Goal: Information Seeking & Learning: Learn about a topic

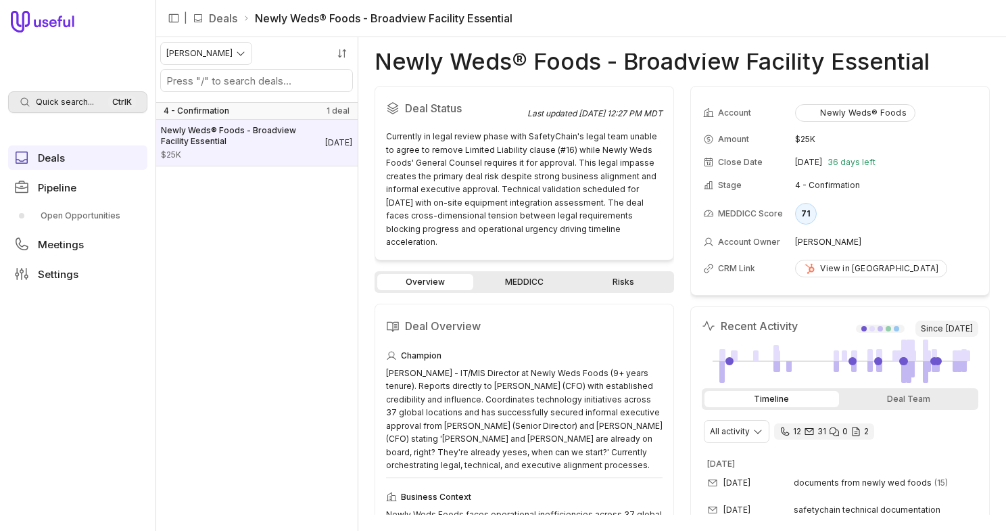
click at [65, 99] on span "Quick search..." at bounding box center [65, 102] width 58 height 11
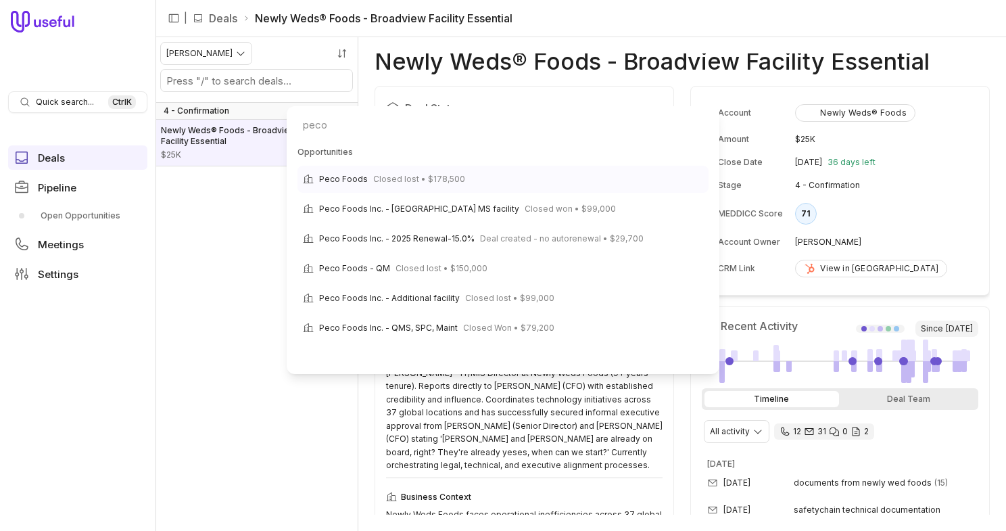
type input "peco"
click at [398, 175] on span "Closed lost • $178,500" at bounding box center [419, 179] width 92 height 16
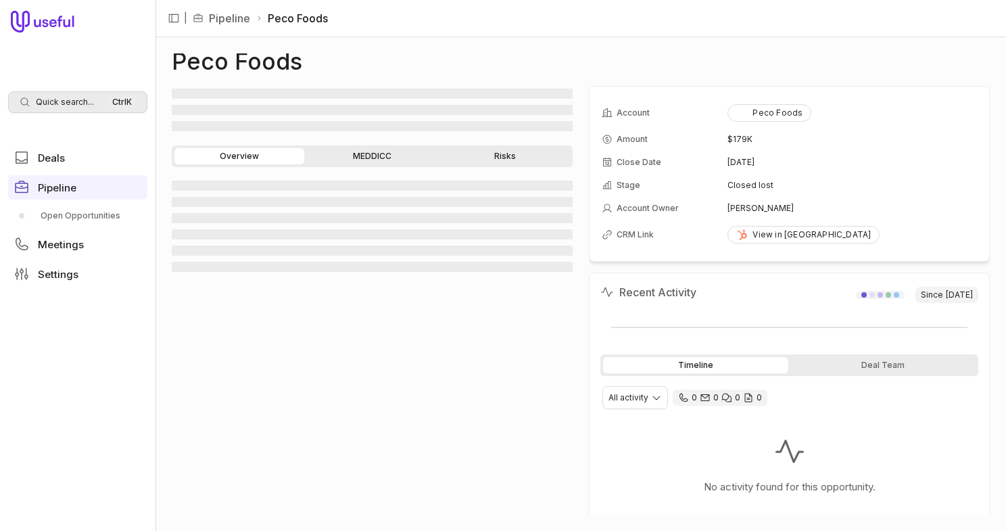
click at [86, 105] on span "Quick search..." at bounding box center [65, 102] width 58 height 11
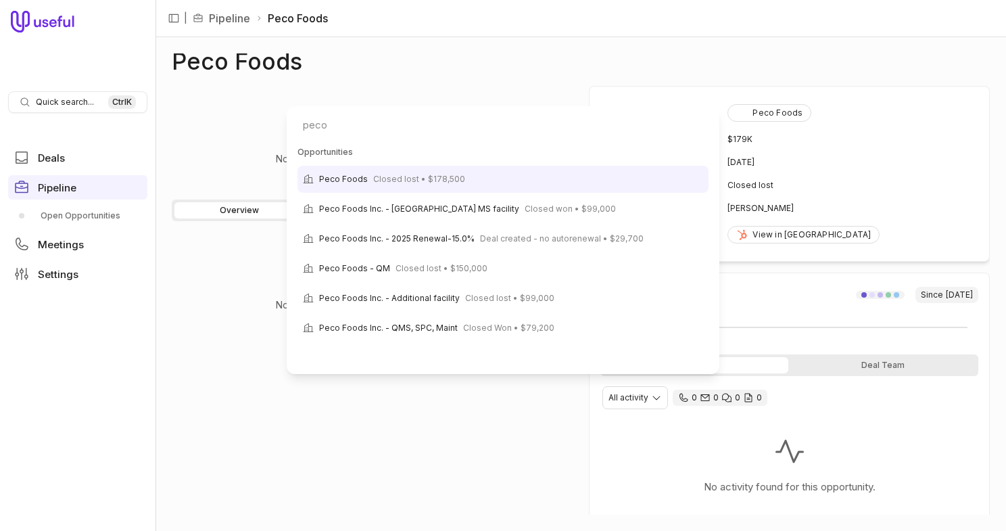
click at [64, 100] on html "Quick search... Ctrl K Deals Pipeline Open Opportunities Meetings Settings | Pi…" at bounding box center [503, 265] width 1006 height 531
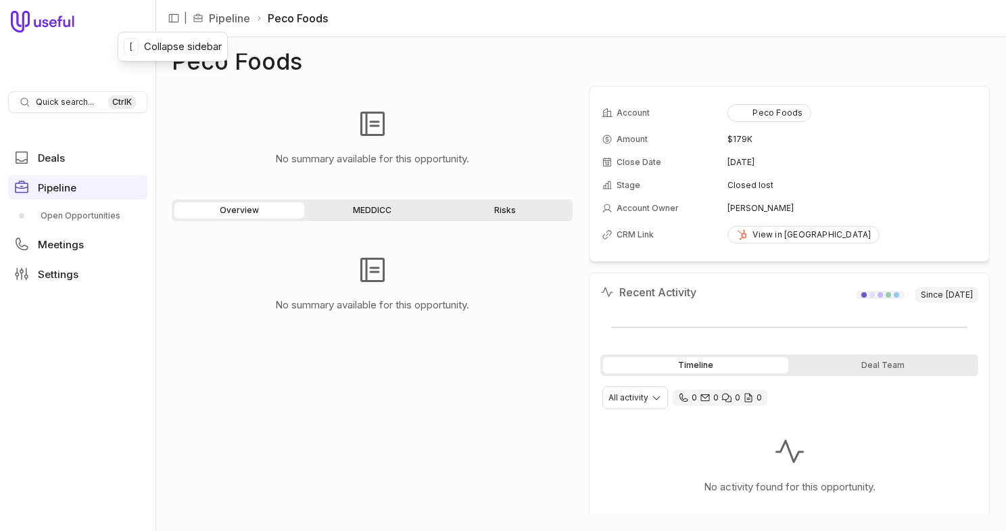
click at [214, 12] on link "Pipeline" at bounding box center [229, 18] width 41 height 16
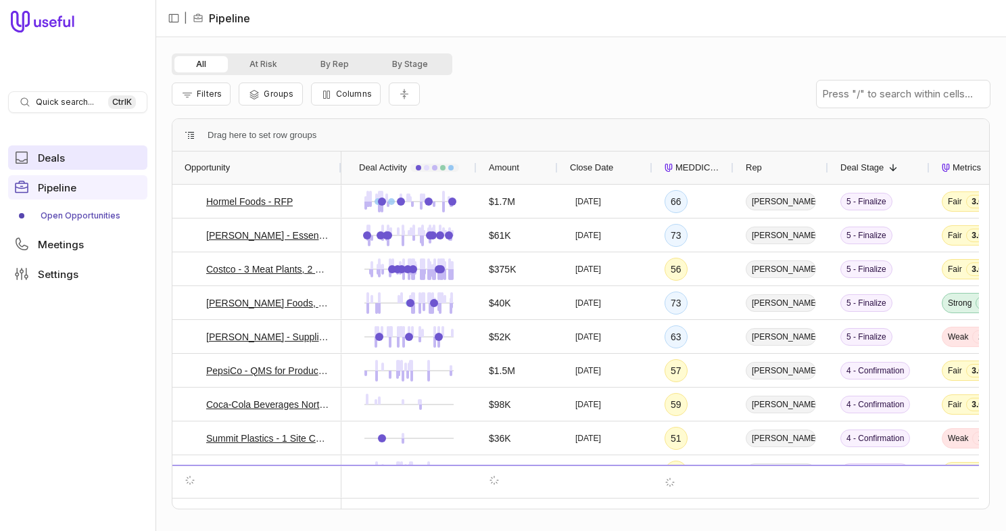
click at [84, 161] on link "Deals" at bounding box center [77, 157] width 139 height 24
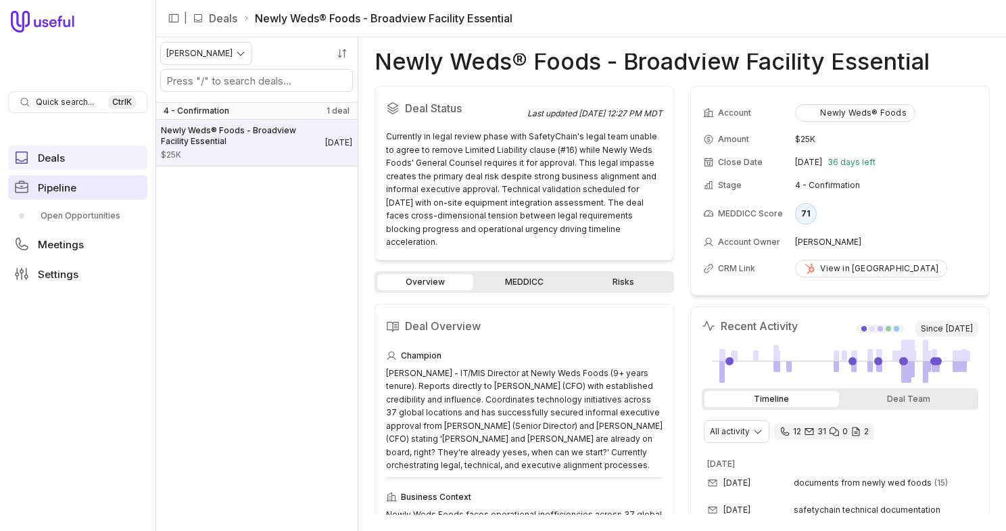
click at [86, 195] on link "Pipeline" at bounding box center [77, 187] width 139 height 24
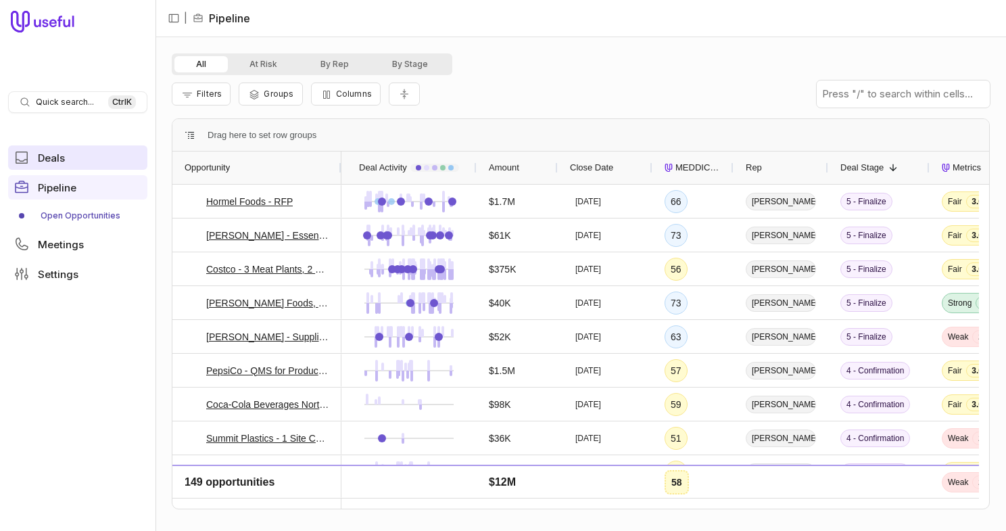
click at [74, 160] on link "Deals" at bounding box center [77, 157] width 139 height 24
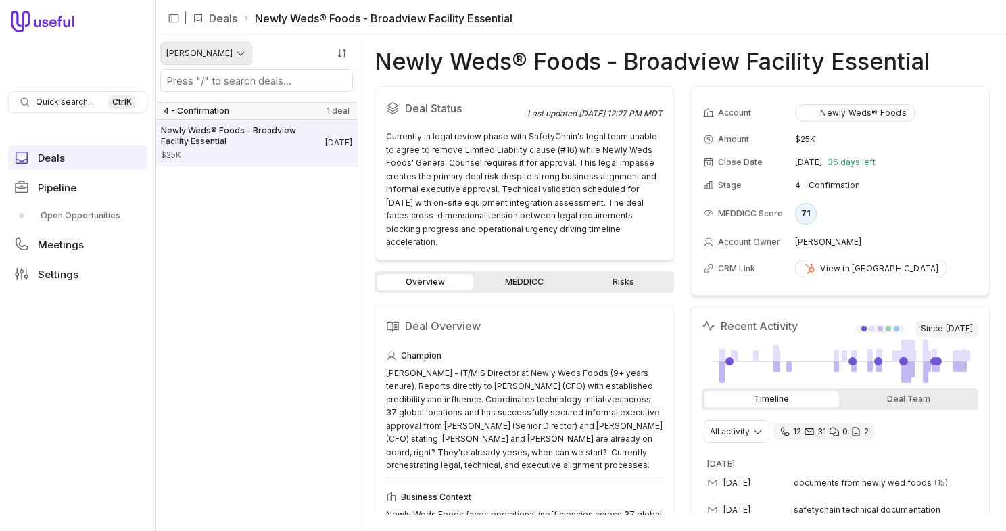
click at [215, 47] on html "Quick search... Ctrl K Deals Pipeline Open Opportunities Meetings Settings | De…" at bounding box center [503, 265] width 1006 height 531
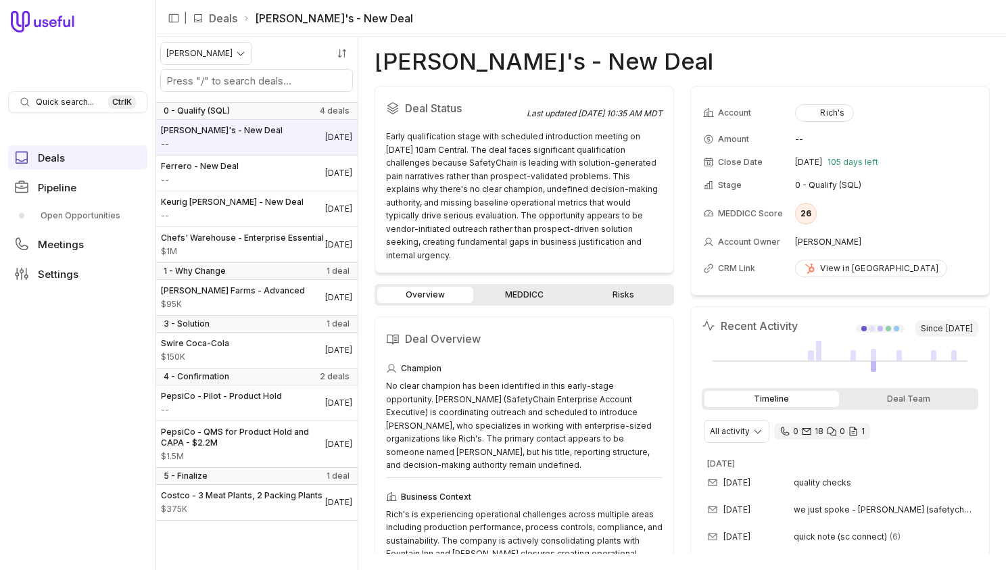
click at [297, 22] on li "[PERSON_NAME]'s - New Deal" at bounding box center [328, 18] width 170 height 16
click at [230, 13] on link "Deals" at bounding box center [223, 18] width 28 height 16
click at [359, 26] on nav "| Deals [PERSON_NAME]'s - New Deal" at bounding box center [581, 18] width 851 height 37
click at [247, 164] on link "Ferrero - New Deal -- [DATE]" at bounding box center [257, 173] width 202 height 35
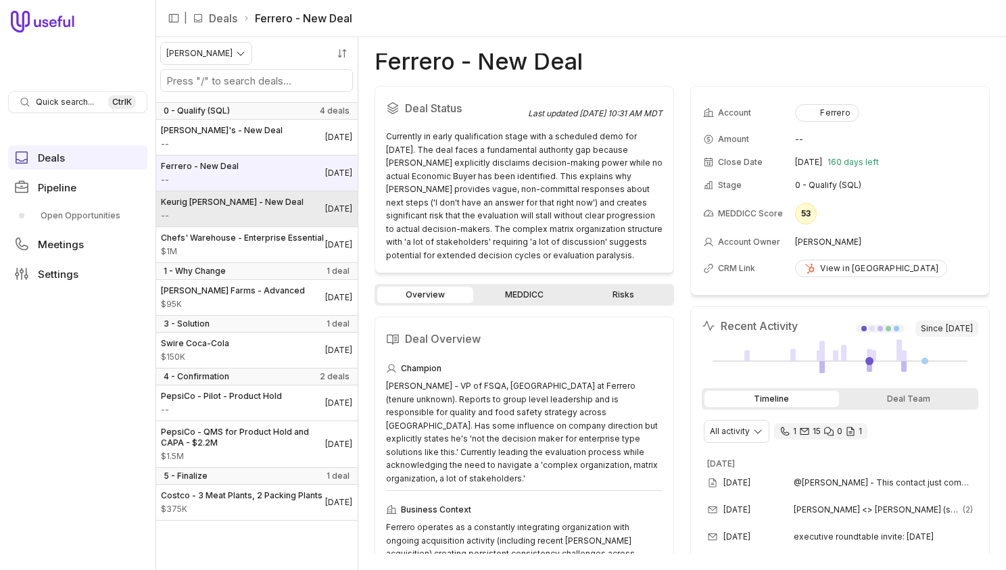
click at [264, 214] on span "--" at bounding box center [232, 215] width 143 height 11
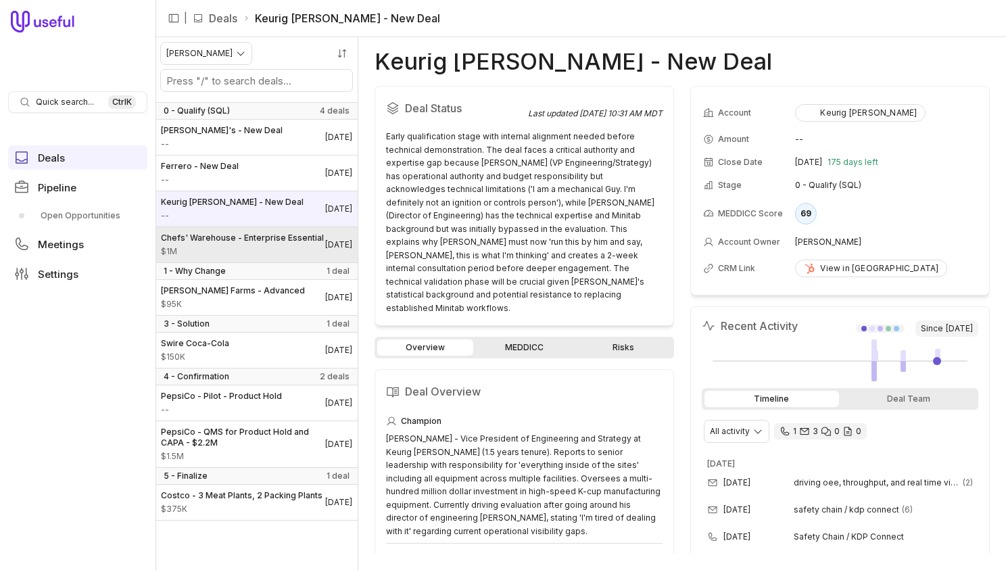
click at [258, 237] on span "Chefs' Warehouse - Enterprise Essential" at bounding box center [242, 238] width 163 height 11
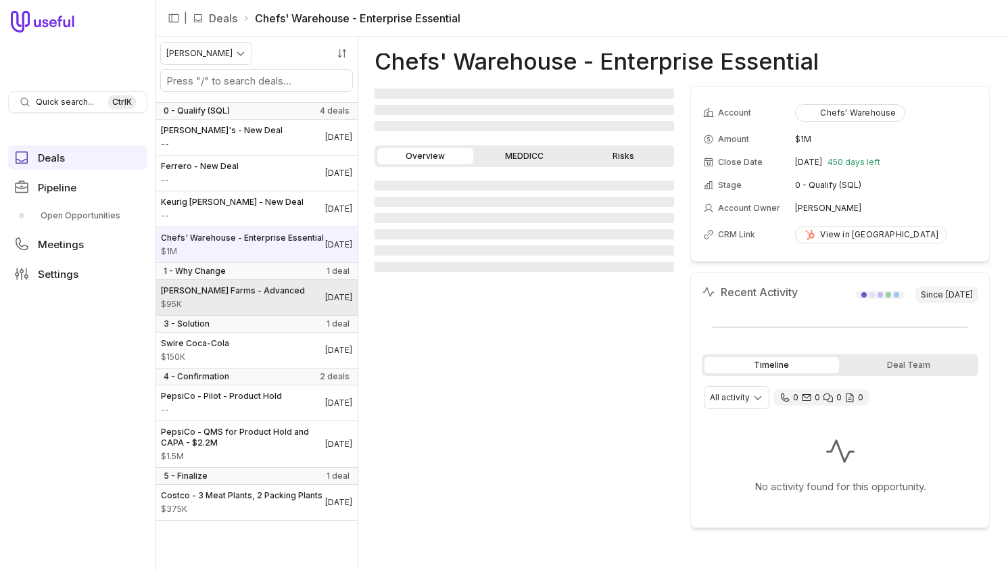
click at [249, 293] on link "[PERSON_NAME] Farms - Advanced $95K [DATE]" at bounding box center [257, 297] width 202 height 35
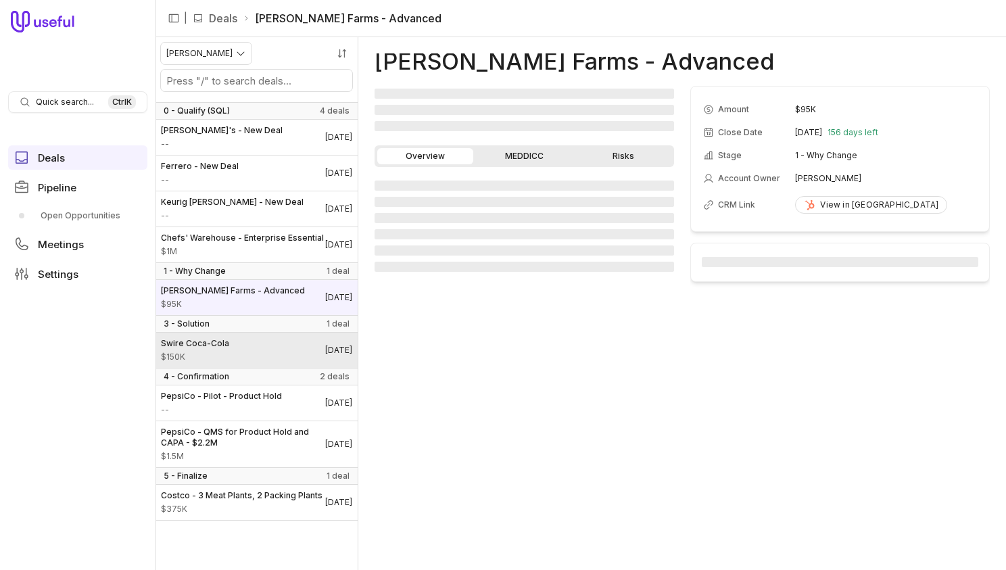
click at [228, 361] on link "Swire Coca-Cola $150K [DATE]" at bounding box center [257, 350] width 202 height 35
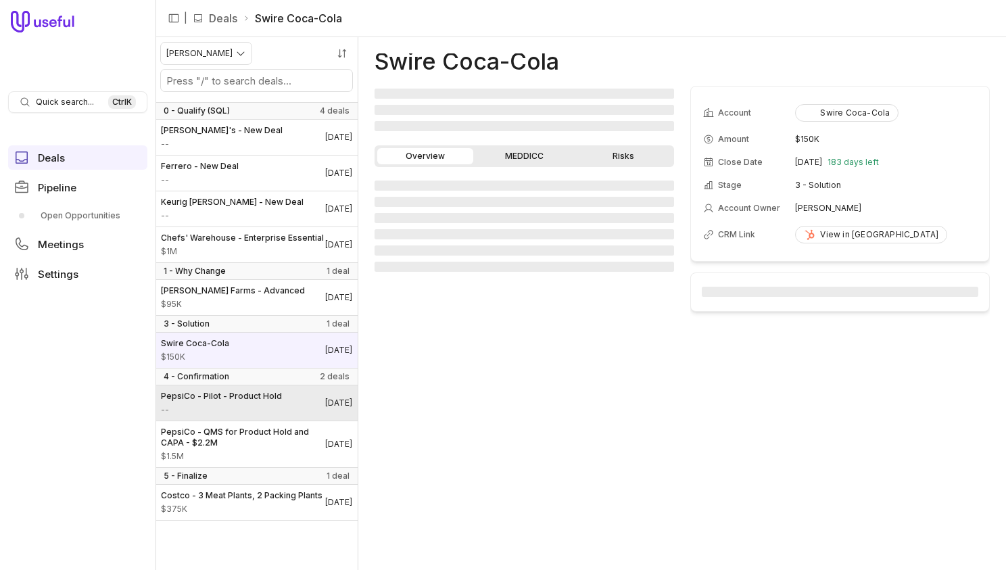
click at [254, 415] on span "--" at bounding box center [221, 409] width 121 height 11
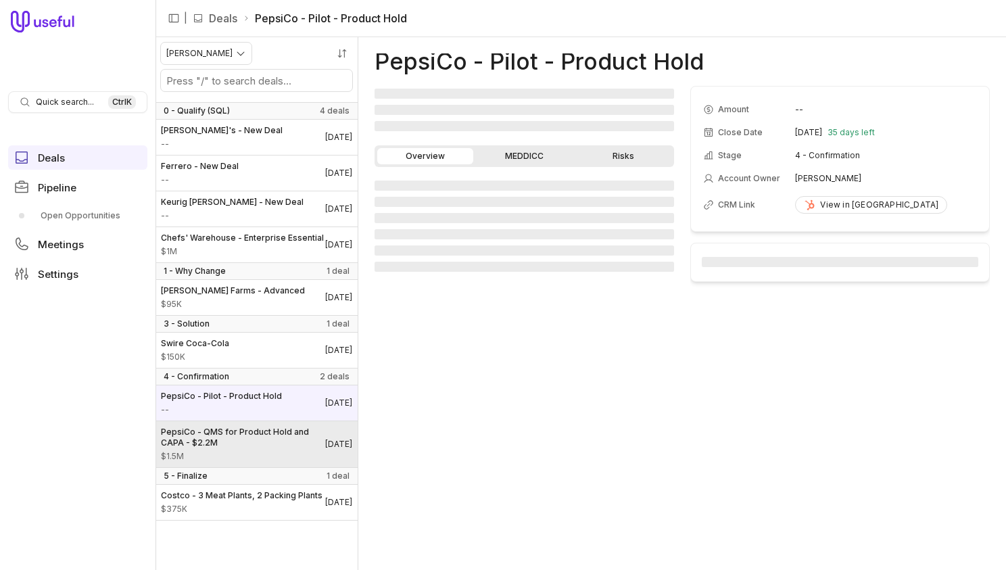
click at [261, 448] on span "PepsiCo - QMS for Product Hold and CAPA - $2.2M" at bounding box center [243, 438] width 164 height 22
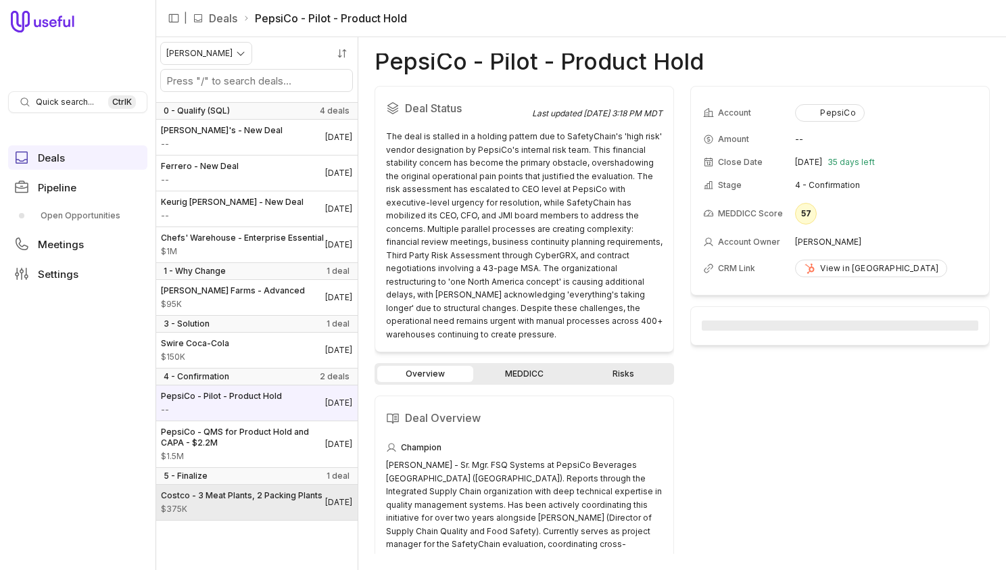
click at [254, 500] on link "Costco - 3 Meat Plants, 2 Packing Plants $375K [DATE]" at bounding box center [257, 502] width 202 height 35
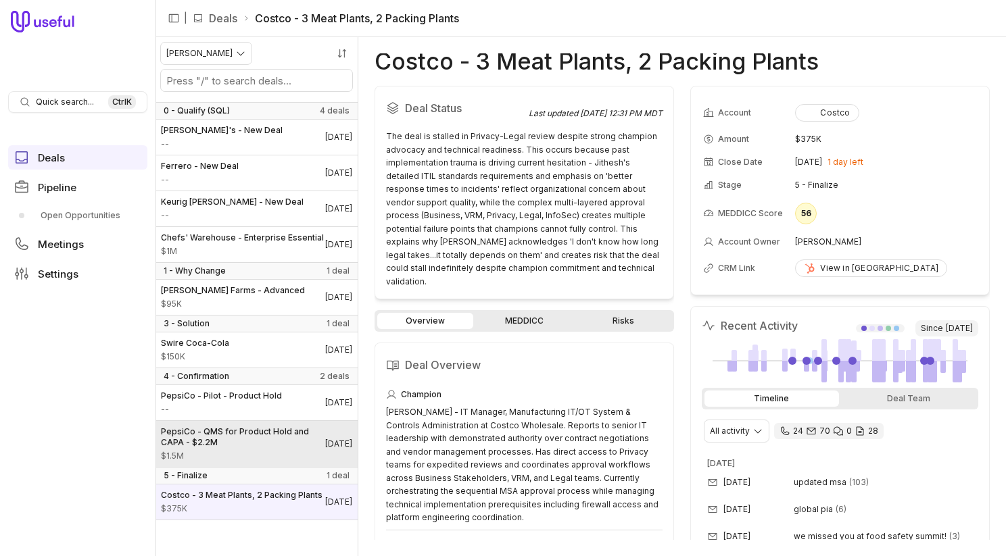
click at [292, 459] on div "PepsiCo - QMS for Product Hold and CAPA - $2.2M $1.5M" at bounding box center [243, 444] width 164 height 35
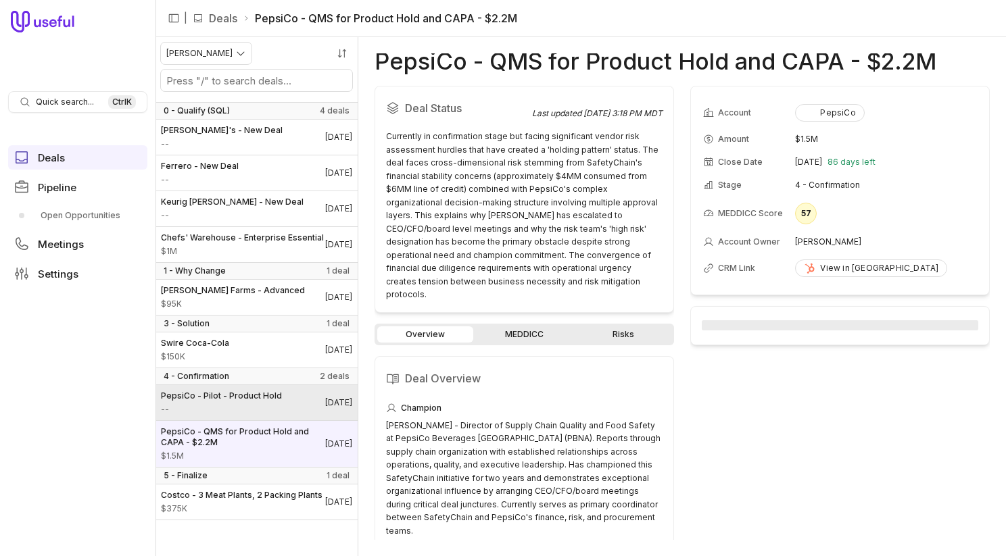
click at [293, 421] on link "PepsiCo - Pilot - Product Hold -- [DATE]" at bounding box center [257, 402] width 202 height 35
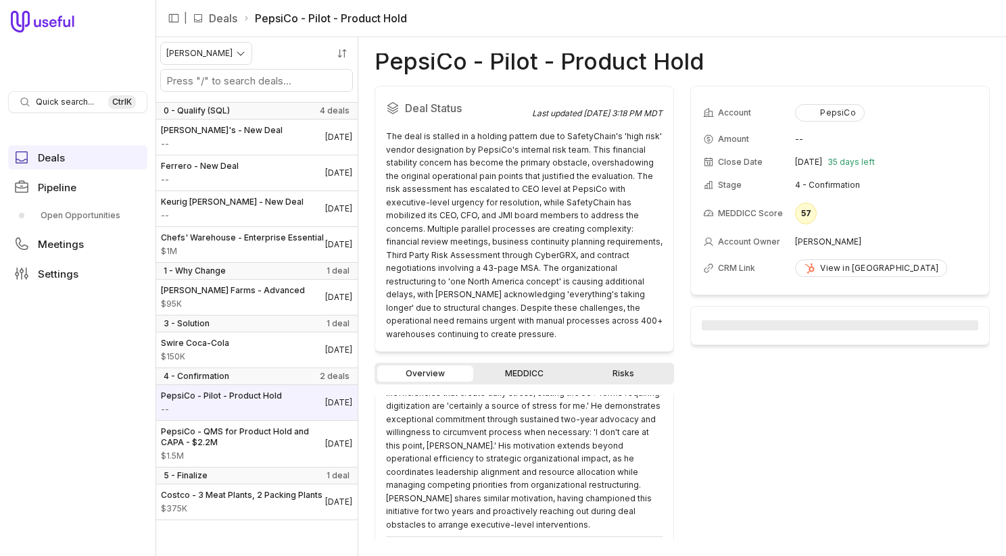
click at [546, 366] on link "MEDDICC" at bounding box center [524, 374] width 96 height 16
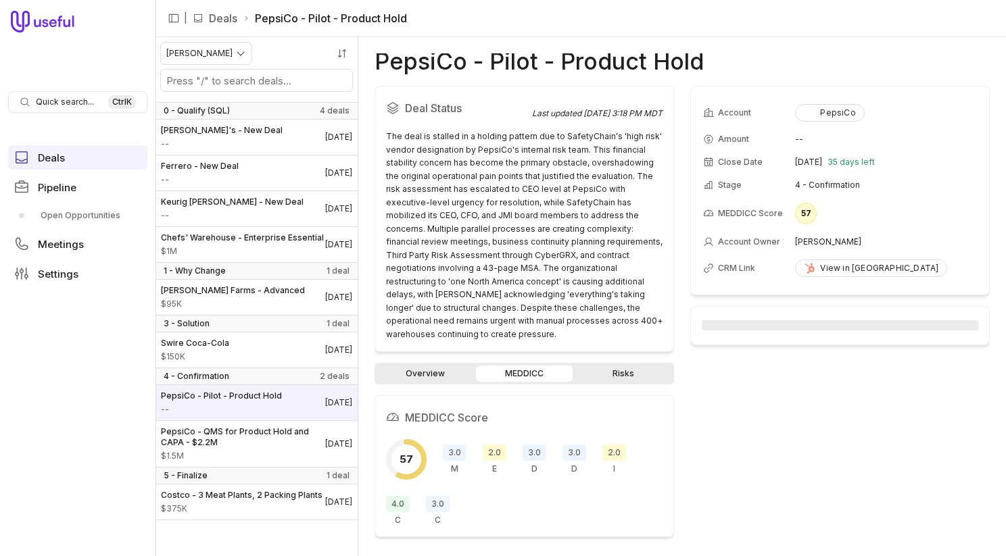
click at [47, 14] on icon at bounding box center [43, 22] width 64 height 22
